Goal: Task Accomplishment & Management: Manage account settings

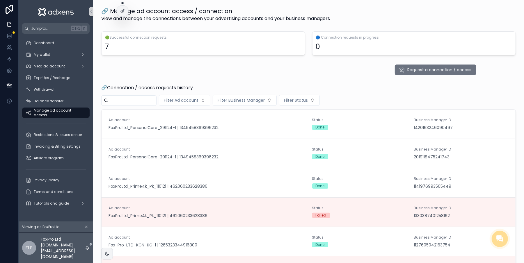
click at [49, 51] on div "My wallet" at bounding box center [56, 54] width 61 height 9
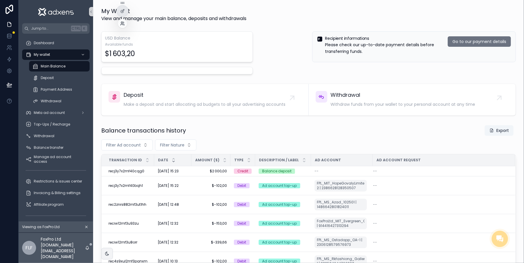
click at [123, 24] on icon at bounding box center [122, 23] width 5 height 5
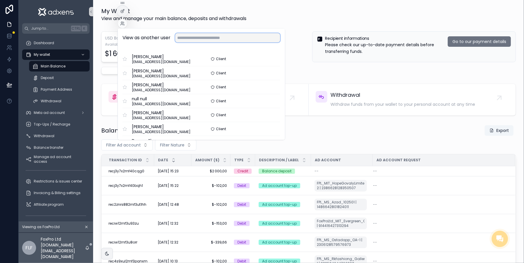
click at [193, 41] on input "text" at bounding box center [227, 37] width 105 height 9
type input "*"
click at [196, 34] on input "text" at bounding box center [227, 37] width 105 height 9
type input "****"
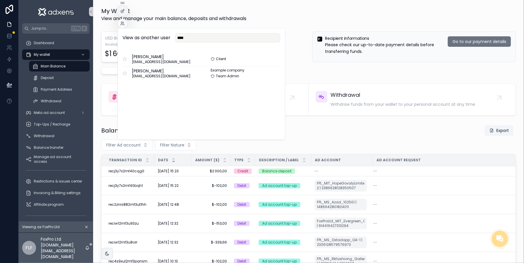
click at [59, 52] on div "My wallet" at bounding box center [56, 54] width 61 height 9
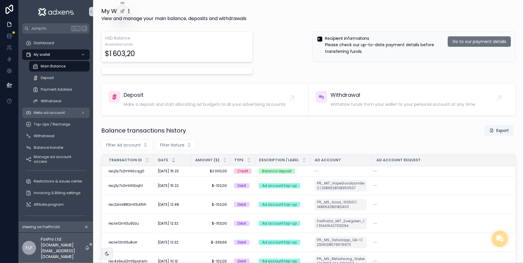
click at [52, 113] on span "Meta ad account" at bounding box center [49, 113] width 31 height 5
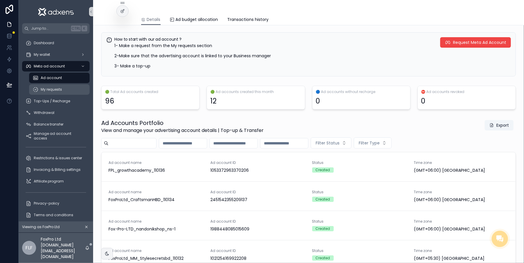
click at [52, 89] on span "My requests" at bounding box center [51, 89] width 21 height 5
